Goal: Task Accomplishment & Management: Complete application form

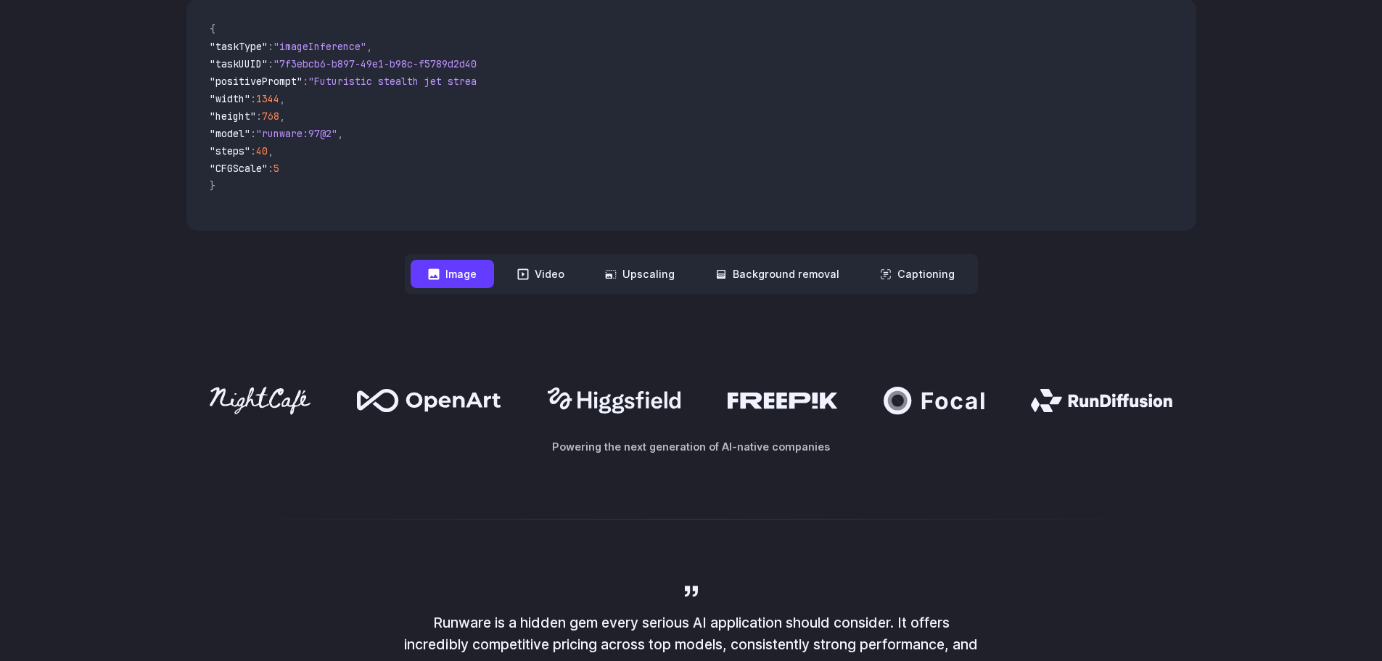
scroll to position [580, 0]
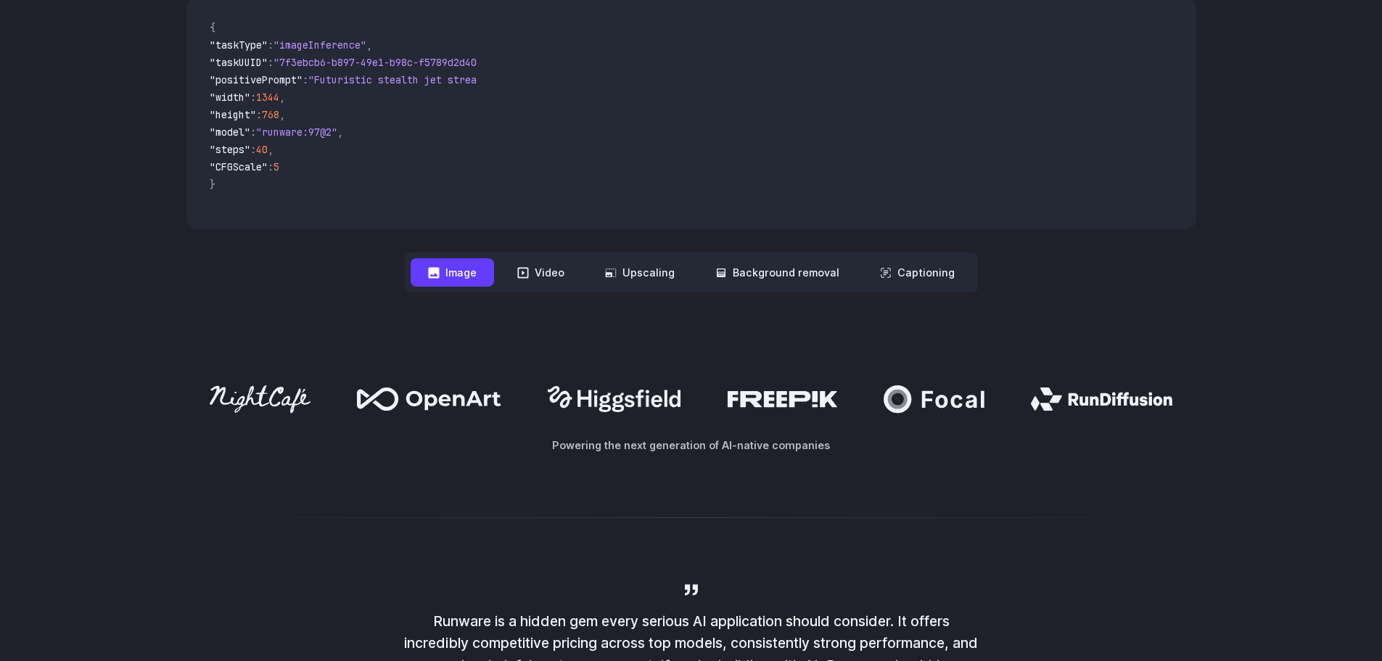
click at [429, 279] on button "Image" at bounding box center [452, 272] width 83 height 28
click at [574, 276] on button "Video" at bounding box center [541, 272] width 82 height 28
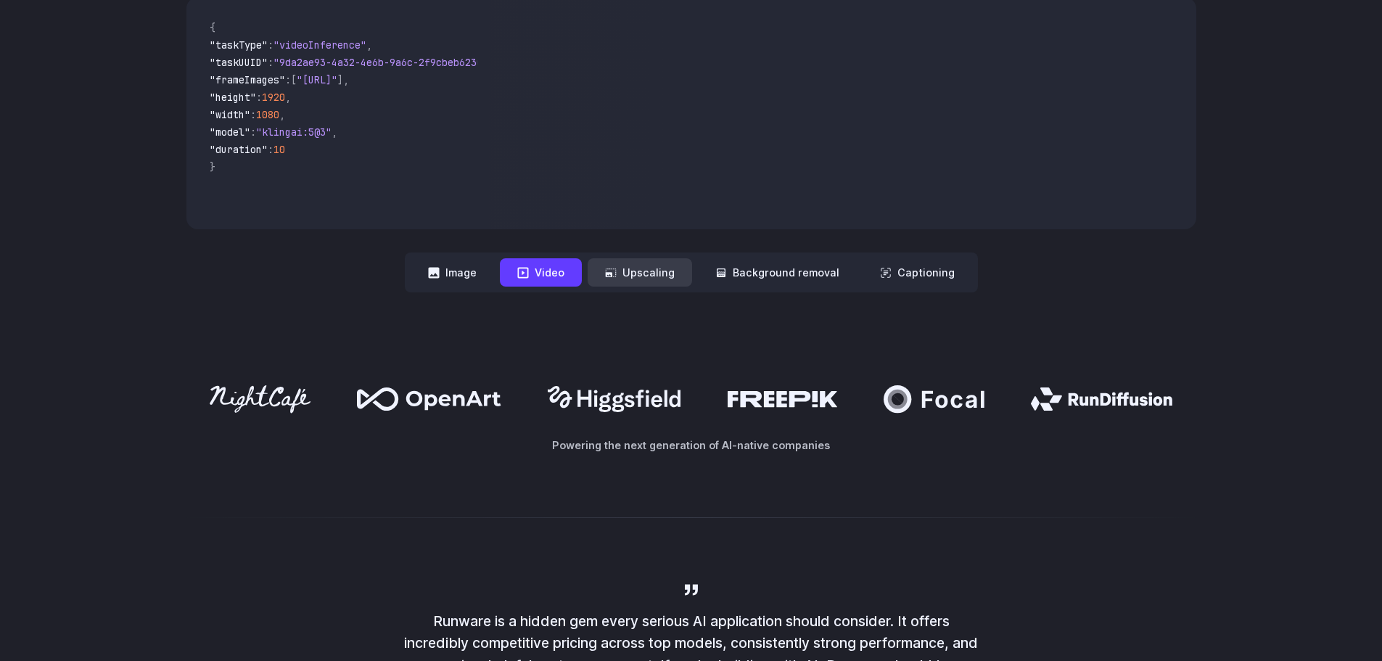
click at [656, 273] on button "Upscaling" at bounding box center [640, 272] width 104 height 28
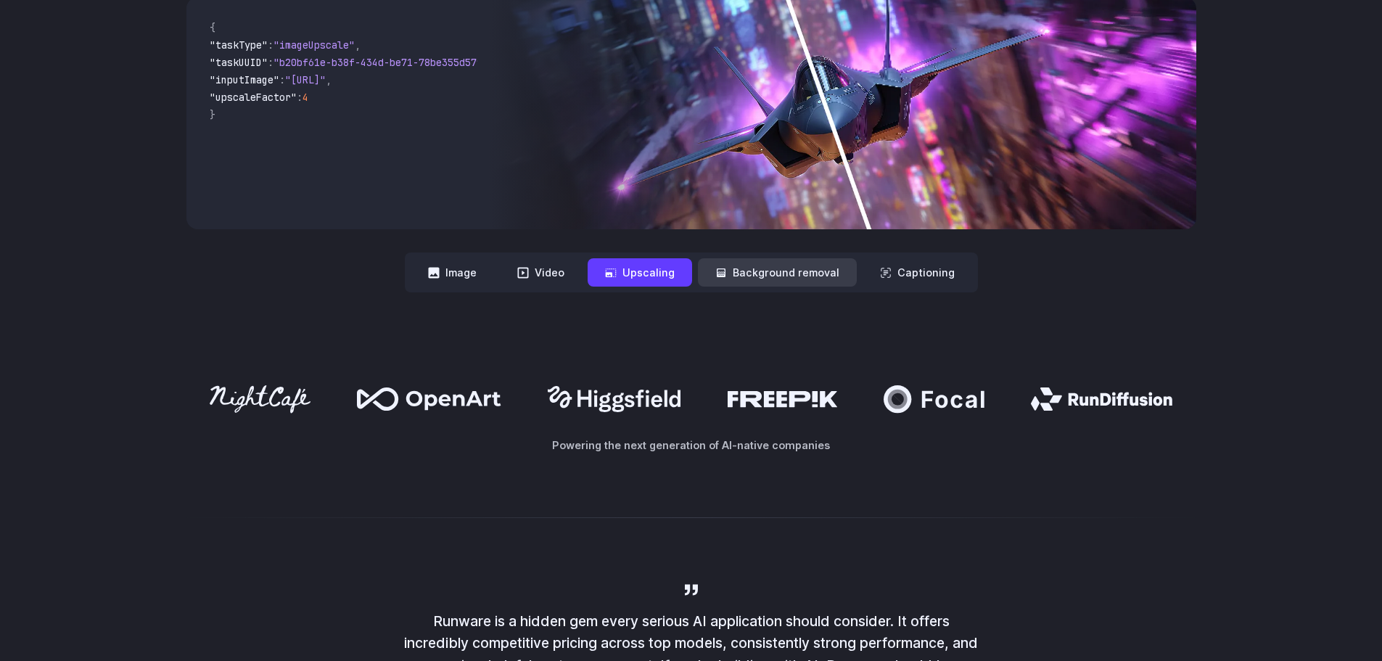
click at [733, 273] on button "Background removal" at bounding box center [777, 272] width 159 height 28
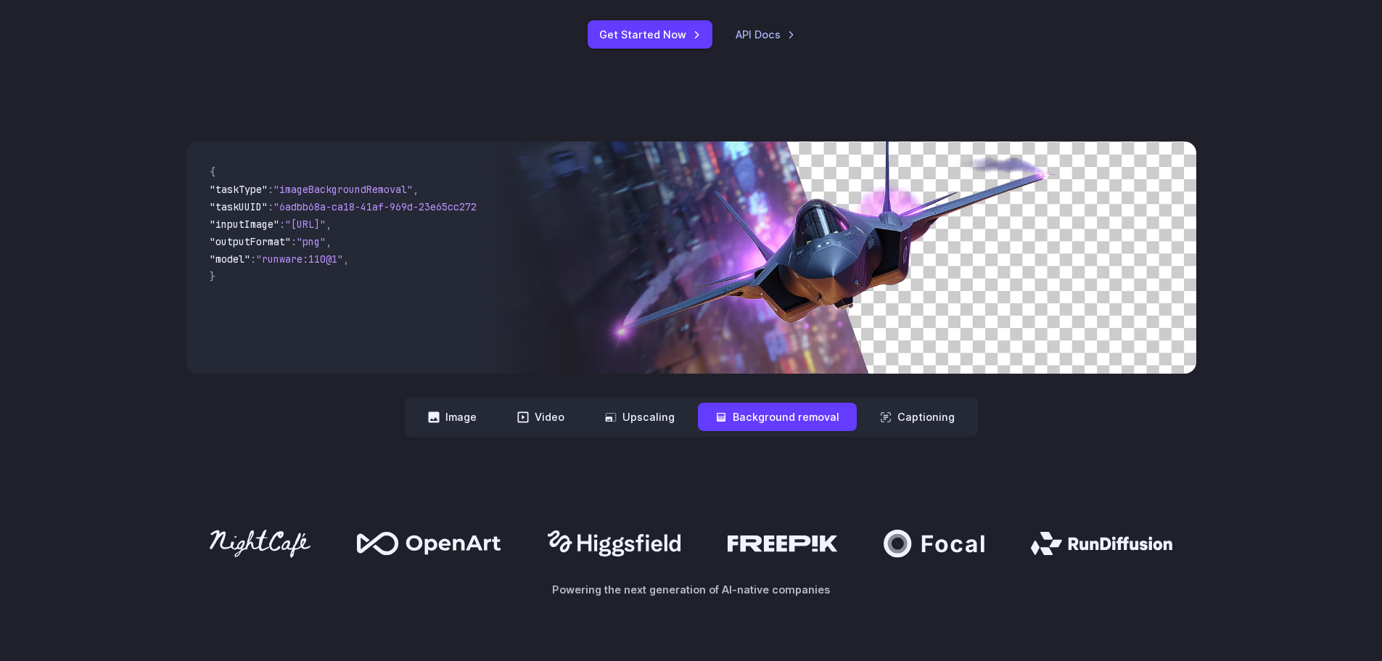
scroll to position [435, 0]
click at [439, 416] on icon at bounding box center [433, 417] width 11 height 11
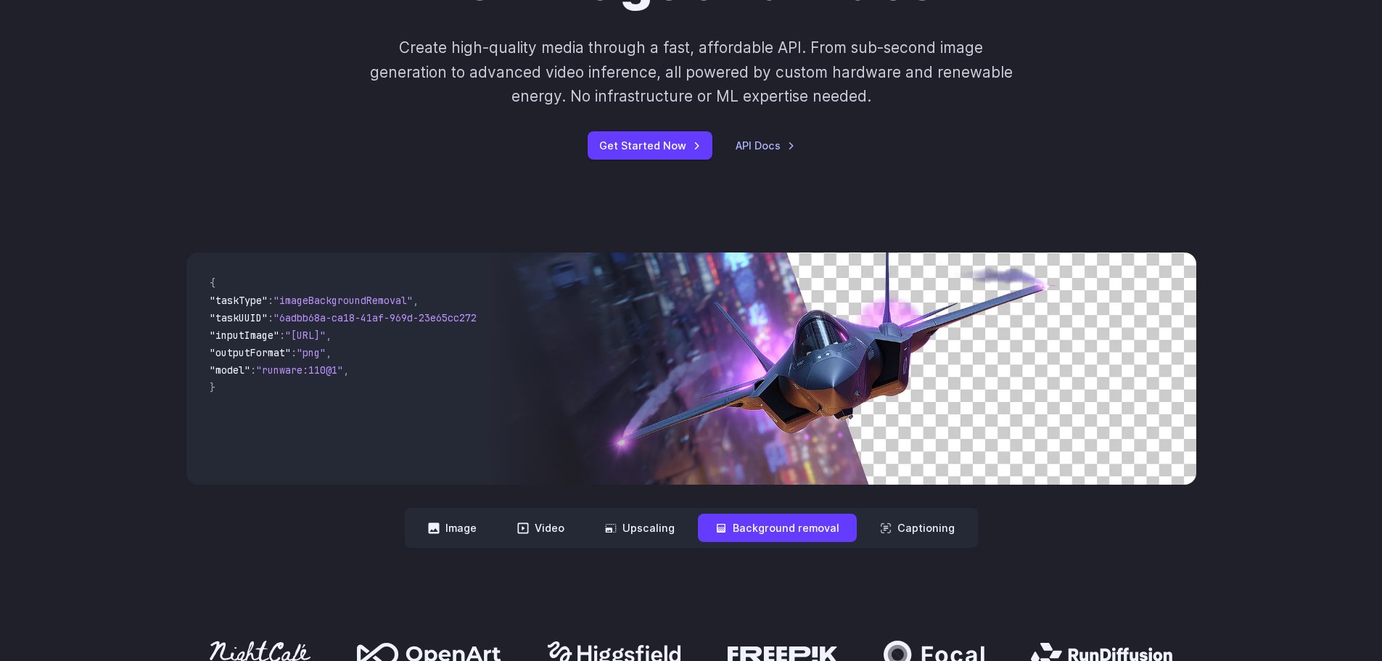
scroll to position [145, 0]
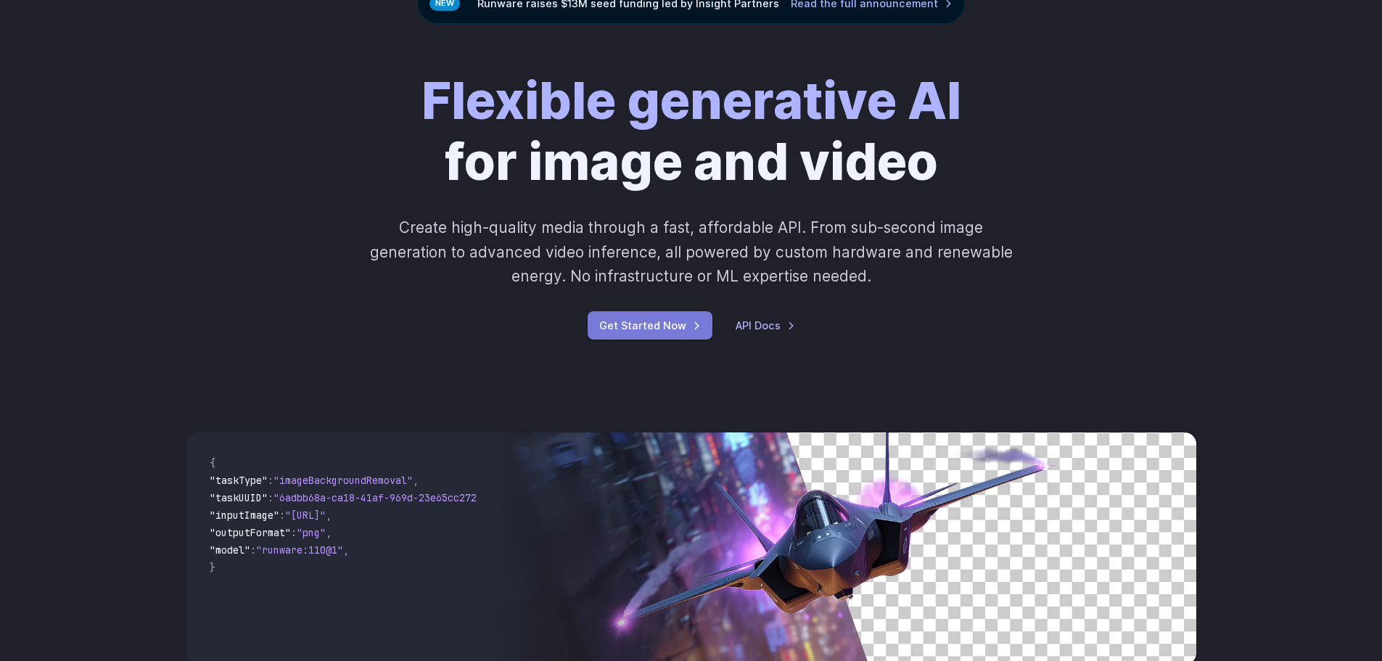
click at [665, 324] on link "Get Started Now" at bounding box center [650, 325] width 125 height 28
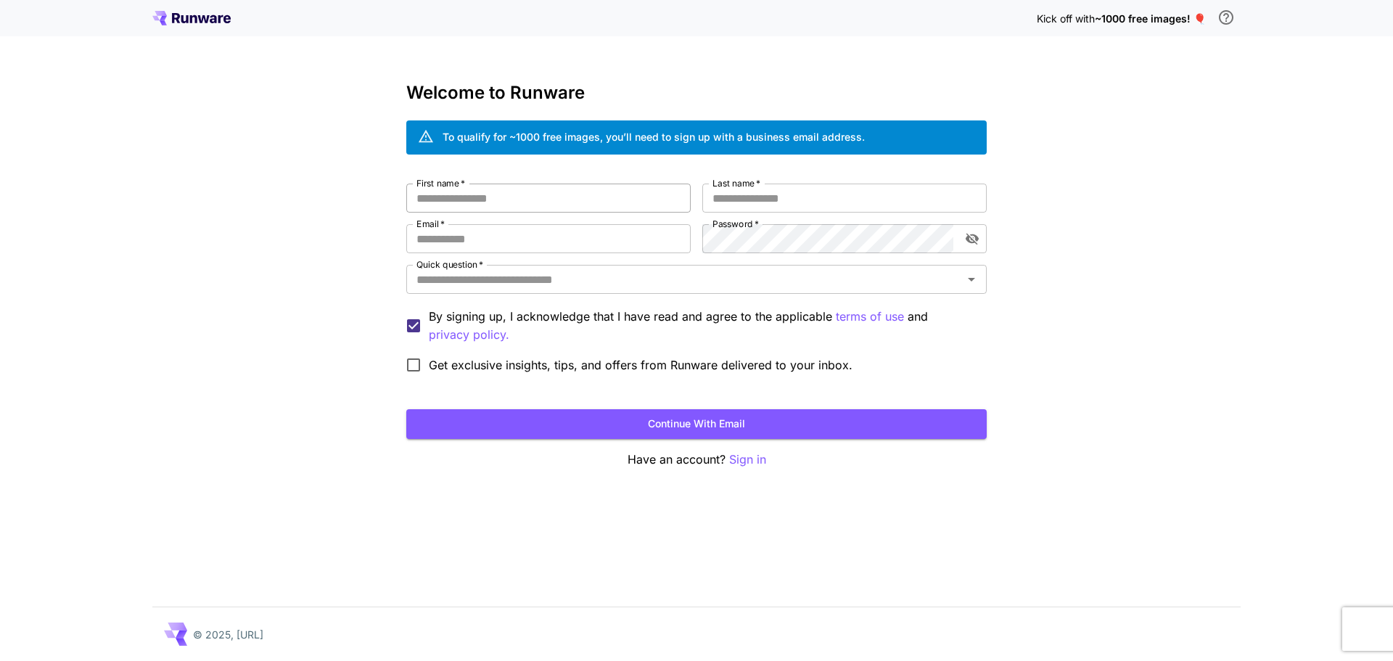
click at [498, 202] on input "First name   *" at bounding box center [548, 198] width 284 height 29
type input "*****"
type input "********"
click at [483, 239] on input "Email   *" at bounding box center [548, 238] width 284 height 29
type input "**********"
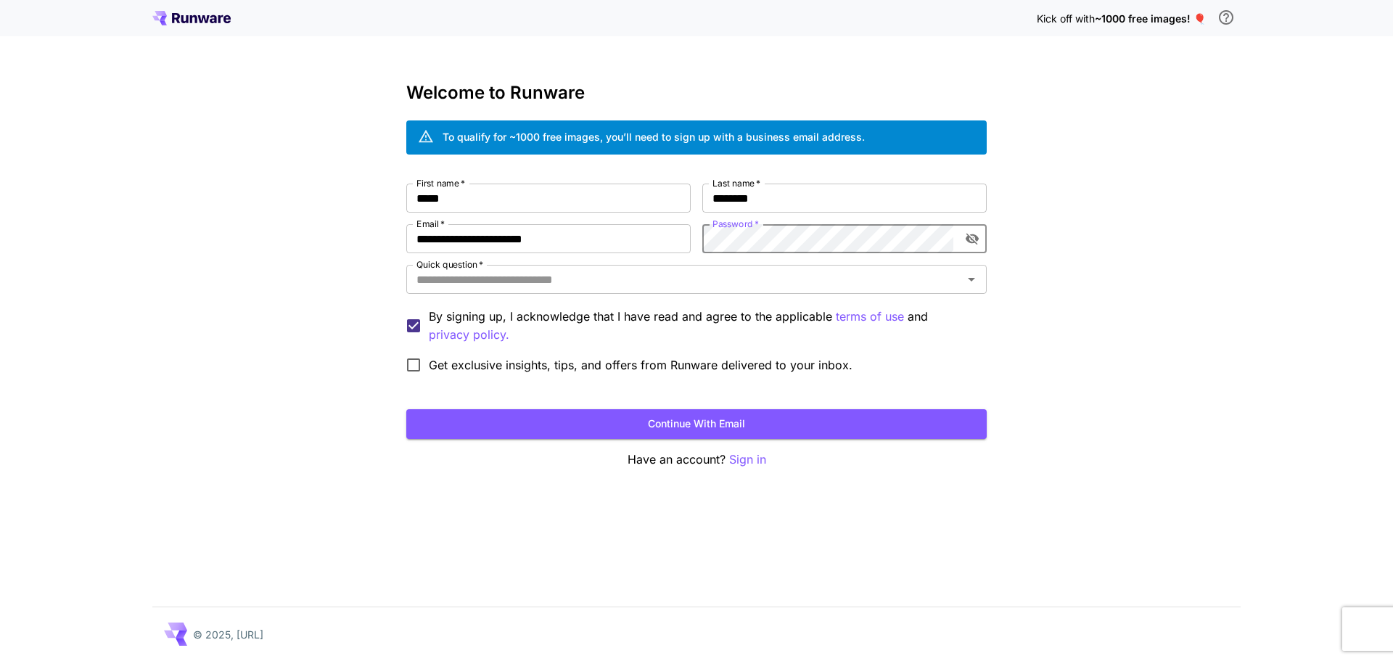
click at [972, 239] on icon "toggle password visibility" at bounding box center [971, 240] width 13 height 12
click at [601, 279] on input "Quick question   *" at bounding box center [685, 279] width 548 height 20
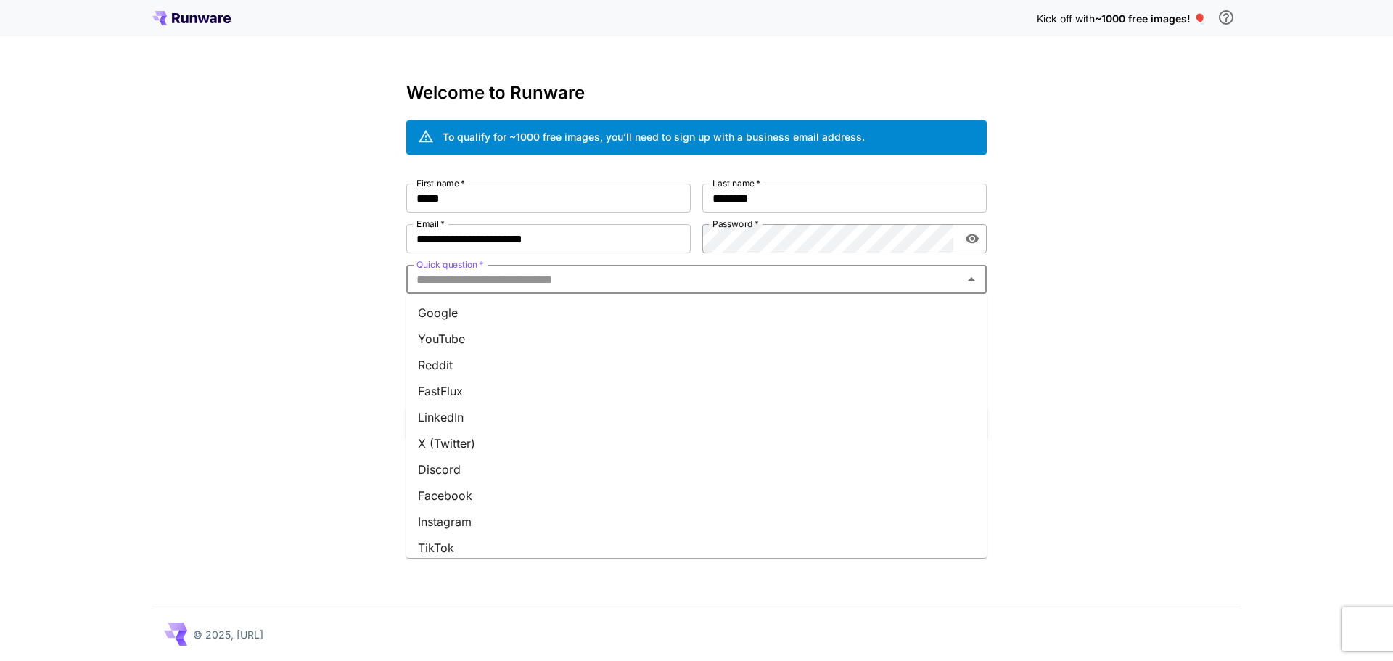
click at [495, 364] on li "Reddit" at bounding box center [696, 365] width 580 height 26
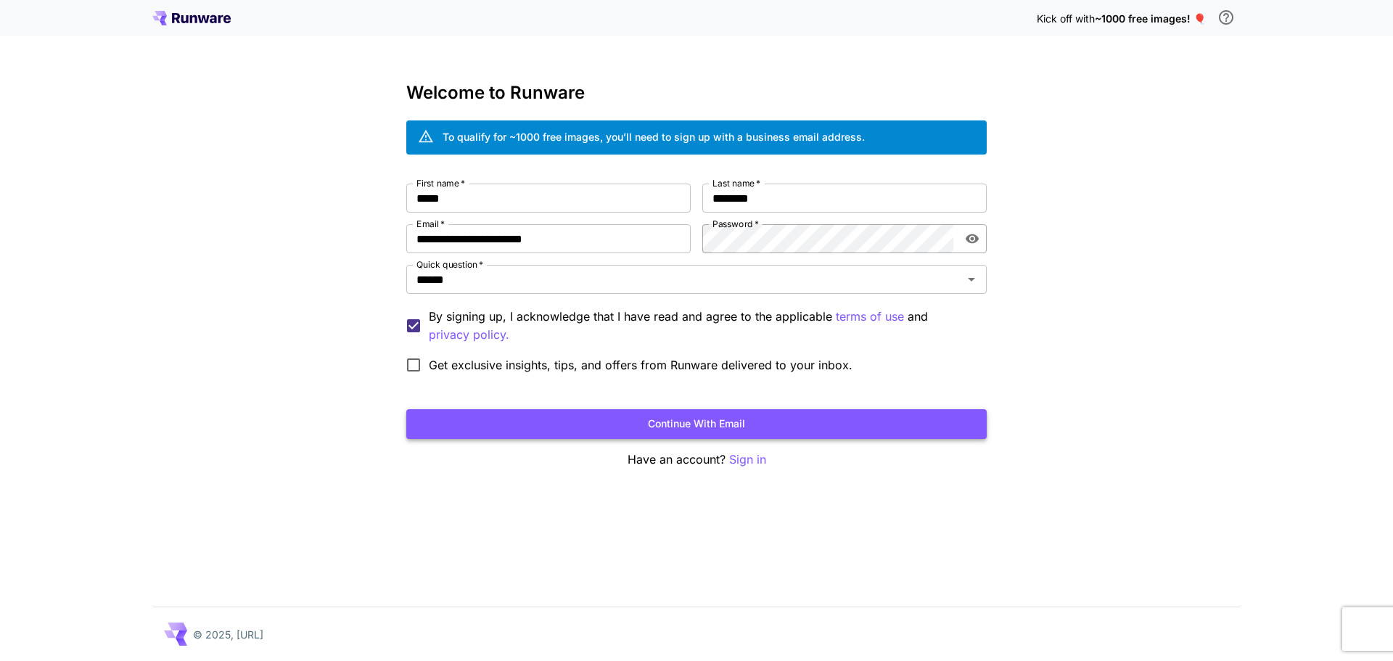
click at [757, 424] on button "Continue with email" at bounding box center [696, 424] width 580 height 30
